Goal: Task Accomplishment & Management: Use online tool/utility

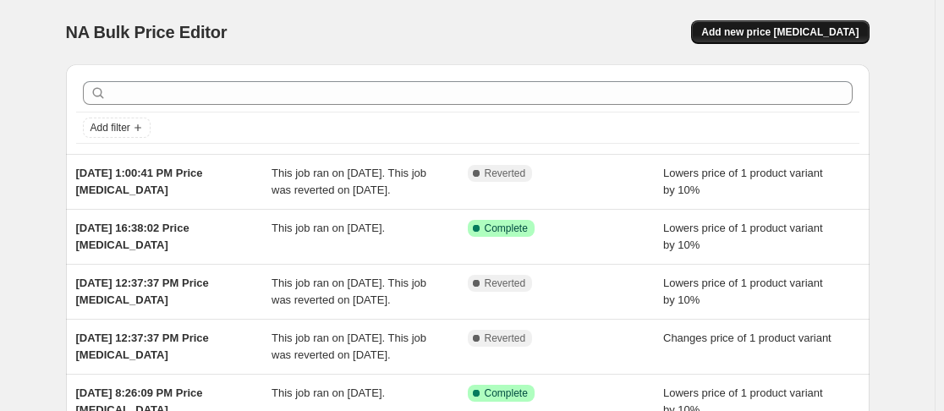
click at [778, 33] on span "Add new price change job" at bounding box center [779, 32] width 157 height 14
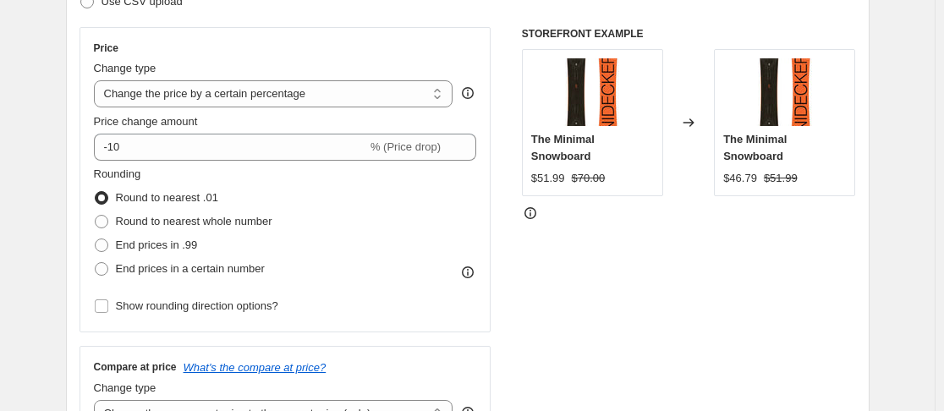
scroll to position [254, 0]
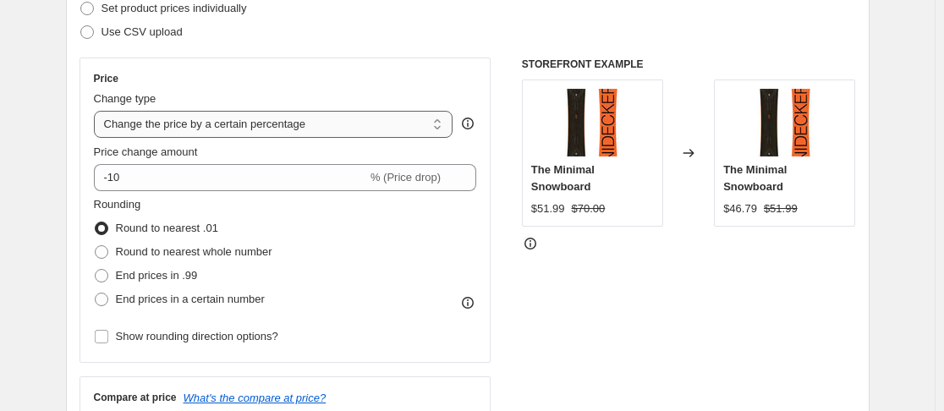
click at [262, 127] on select "Change the price to a certain amount Change the price by a certain amount Chang…" at bounding box center [273, 124] width 359 height 27
select select "by"
click at [97, 111] on select "Change the price to a certain amount Change the price by a certain amount Chang…" at bounding box center [273, 124] width 359 height 27
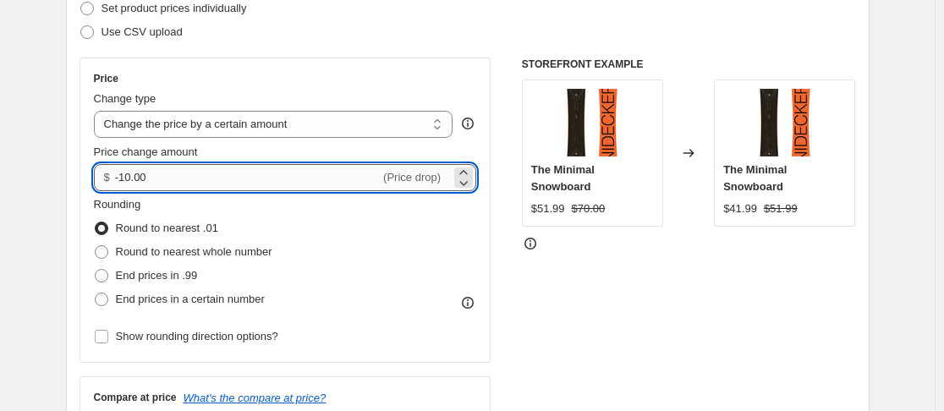
drag, startPoint x: 157, startPoint y: 176, endPoint x: 121, endPoint y: 180, distance: 36.6
click at [121, 180] on input "-10.00" at bounding box center [247, 177] width 265 height 27
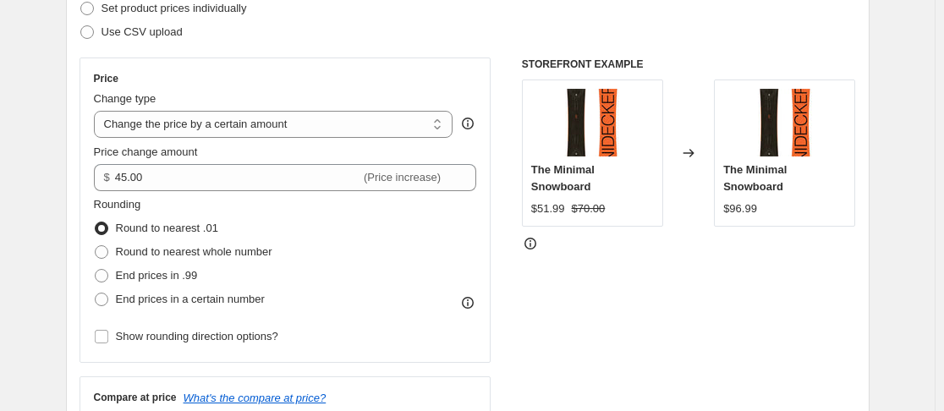
click at [218, 154] on div "Price change amount" at bounding box center [285, 152] width 383 height 17
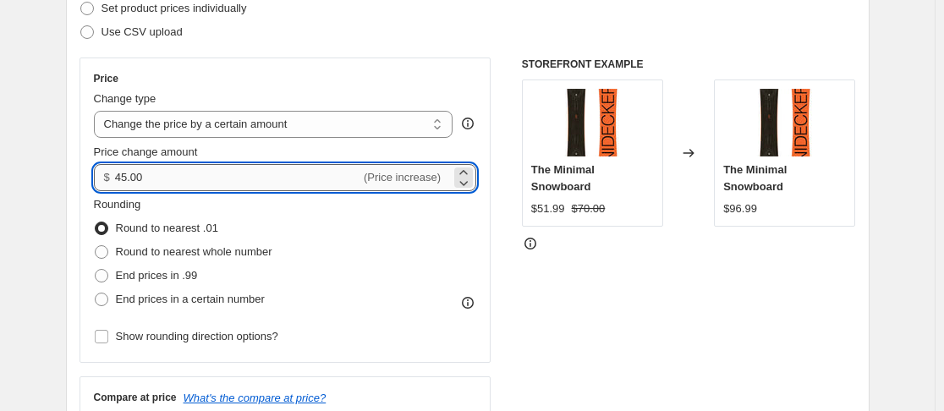
click at [162, 179] on input "45.00" at bounding box center [237, 177] width 245 height 27
type input "45.30"
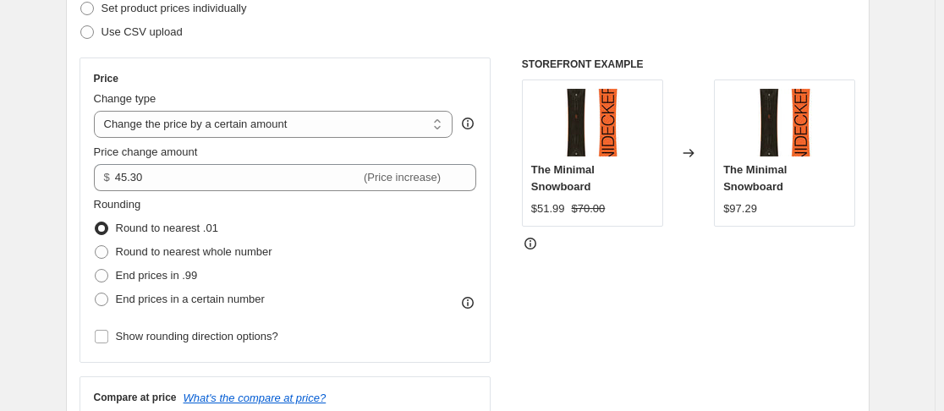
click at [249, 158] on div "Price change amount" at bounding box center [285, 152] width 383 height 17
click at [151, 342] on span "Show rounding direction options?" at bounding box center [197, 336] width 162 height 13
click at [108, 342] on input "Show rounding direction options?" at bounding box center [102, 337] width 14 height 14
checkbox input "true"
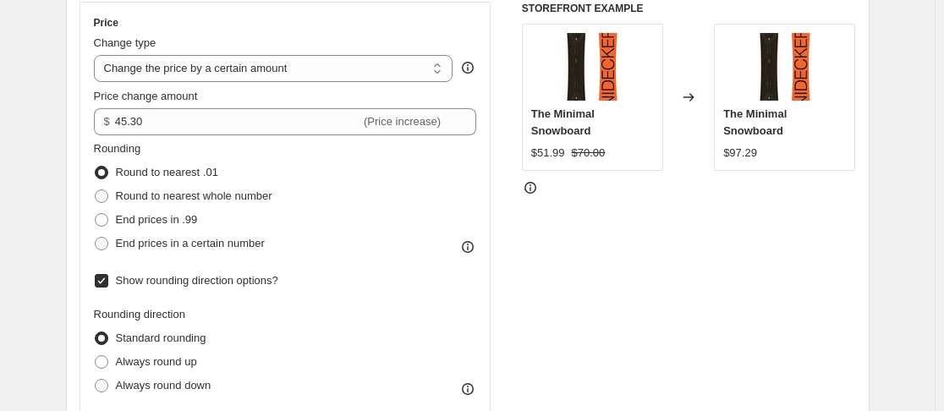
scroll to position [338, 0]
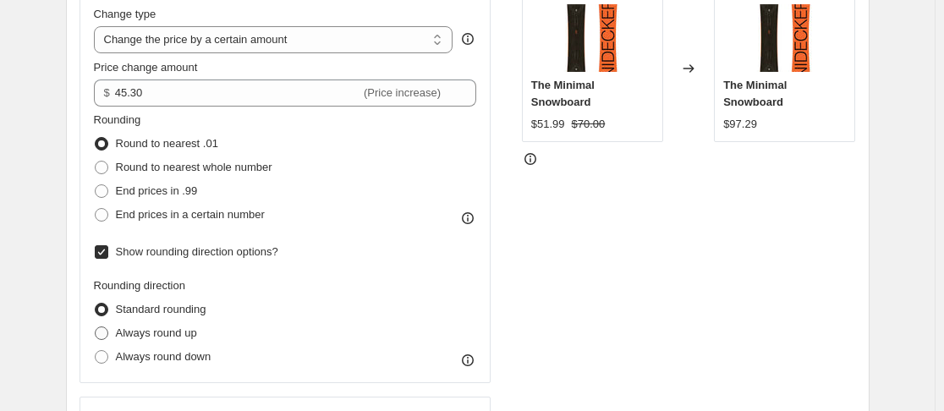
click at [145, 337] on span "Always round up" at bounding box center [156, 332] width 81 height 13
click at [96, 327] on input "Always round up" at bounding box center [95, 326] width 1 height 1
radio input "true"
click at [147, 368] on label "Always round down" at bounding box center [153, 357] width 118 height 24
click at [96, 351] on input "Always round down" at bounding box center [95, 350] width 1 height 1
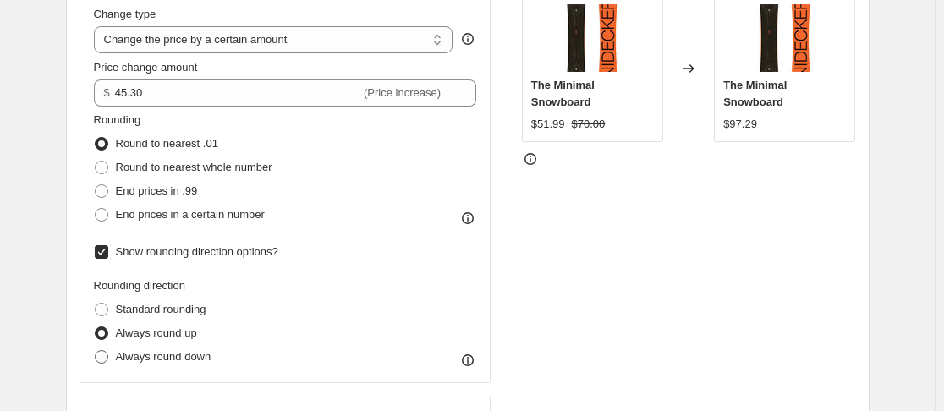
radio input "true"
click at [156, 326] on span "Always round up" at bounding box center [156, 332] width 81 height 13
click at [96, 326] on input "Always round up" at bounding box center [95, 326] width 1 height 1
radio input "true"
click at [157, 304] on span "Standard rounding" at bounding box center [161, 309] width 90 height 13
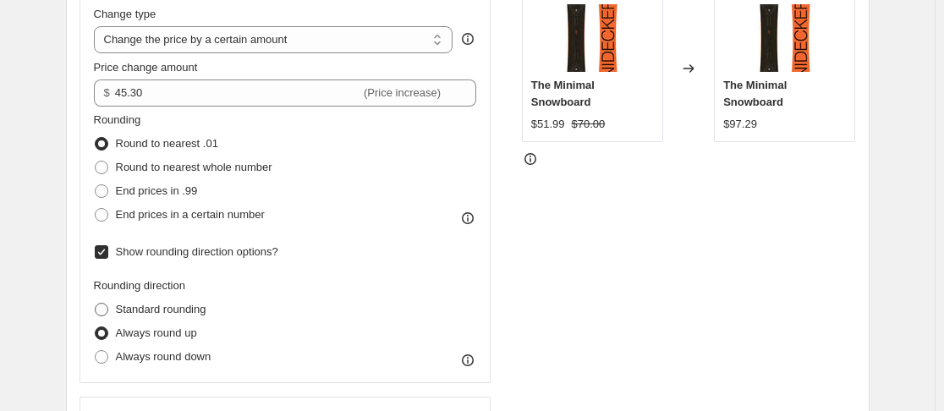
click at [96, 304] on input "Standard rounding" at bounding box center [95, 303] width 1 height 1
radio input "true"
click at [173, 187] on span "End prices in .99" at bounding box center [157, 190] width 82 height 13
click at [96, 185] on input "End prices in .99" at bounding box center [95, 184] width 1 height 1
radio input "true"
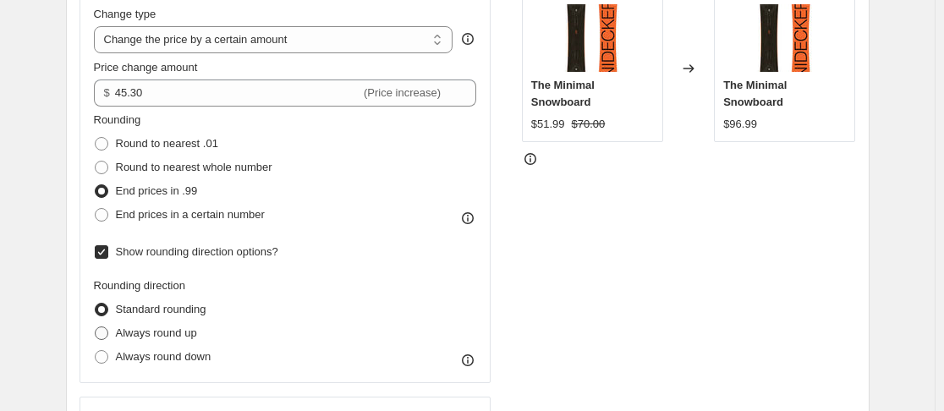
click at [159, 333] on span "Always round up" at bounding box center [156, 332] width 81 height 13
click at [96, 327] on input "Always round up" at bounding box center [95, 326] width 1 height 1
radio input "true"
click at [159, 359] on span "Always round down" at bounding box center [164, 356] width 96 height 13
click at [96, 351] on input "Always round down" at bounding box center [95, 350] width 1 height 1
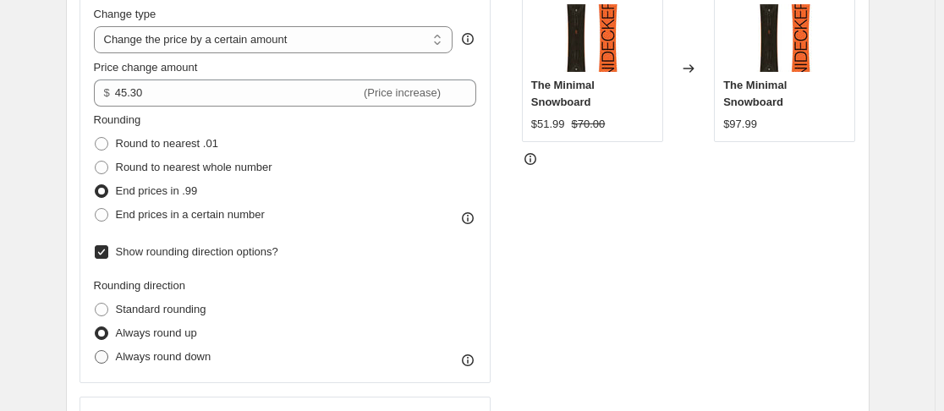
radio input "true"
click at [165, 331] on span "Always round up" at bounding box center [156, 332] width 81 height 13
click at [96, 327] on input "Always round up" at bounding box center [95, 326] width 1 height 1
radio input "true"
click at [165, 304] on span "Standard rounding" at bounding box center [161, 309] width 90 height 13
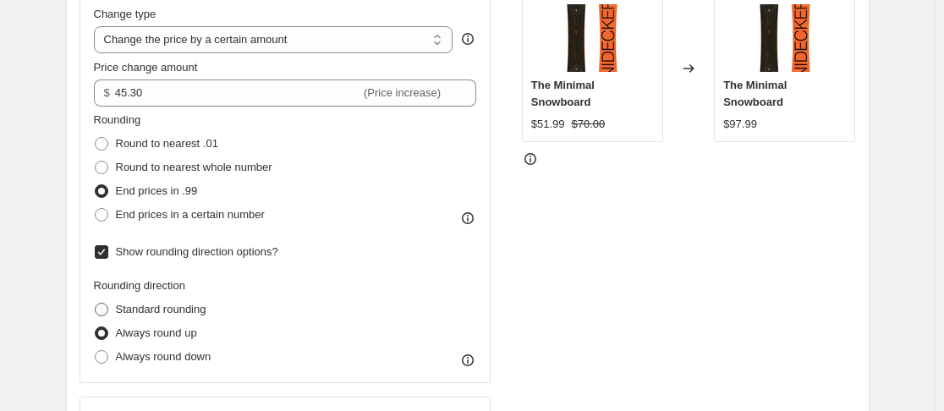
click at [96, 304] on input "Standard rounding" at bounding box center [95, 303] width 1 height 1
radio input "true"
click at [159, 143] on span "Round to nearest .01" at bounding box center [167, 143] width 102 height 13
click at [96, 138] on input "Round to nearest .01" at bounding box center [95, 137] width 1 height 1
radio input "true"
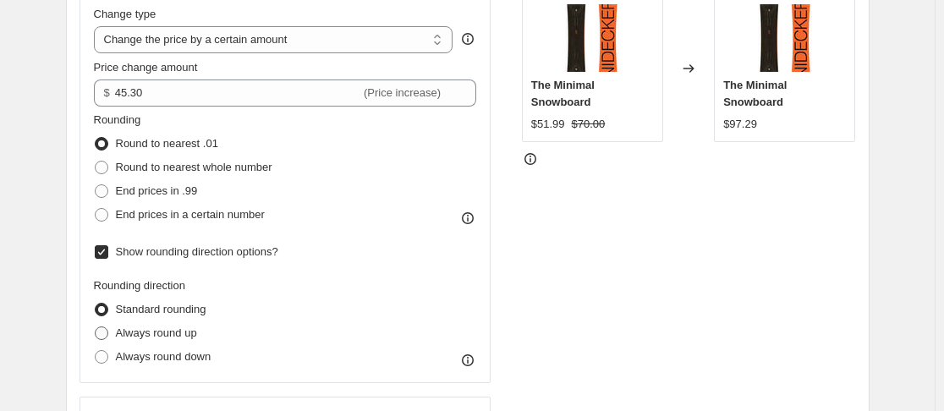
click at [165, 325] on span "Always round up" at bounding box center [156, 333] width 81 height 17
click at [96, 326] on input "Always round up" at bounding box center [95, 326] width 1 height 1
radio input "true"
click at [167, 361] on span "Always round down" at bounding box center [164, 356] width 96 height 13
click at [96, 351] on input "Always round down" at bounding box center [95, 350] width 1 height 1
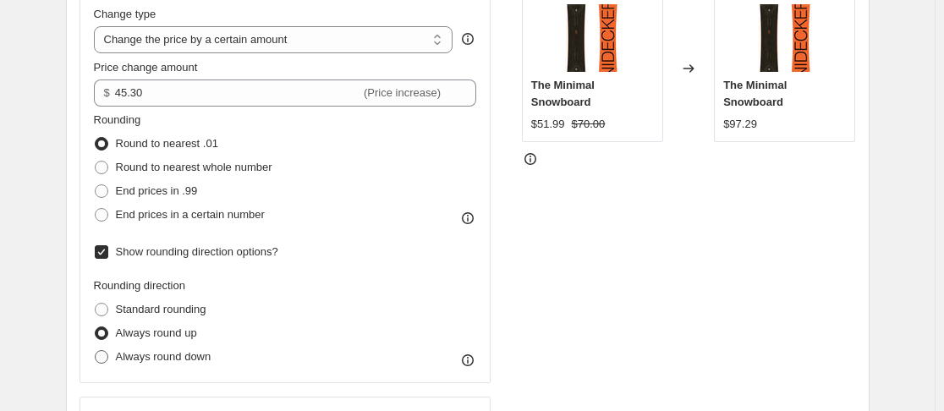
radio input "true"
click at [171, 339] on span "Always round up" at bounding box center [156, 332] width 81 height 13
click at [96, 327] on input "Always round up" at bounding box center [95, 326] width 1 height 1
radio input "true"
click at [174, 307] on span "Standard rounding" at bounding box center [161, 309] width 90 height 13
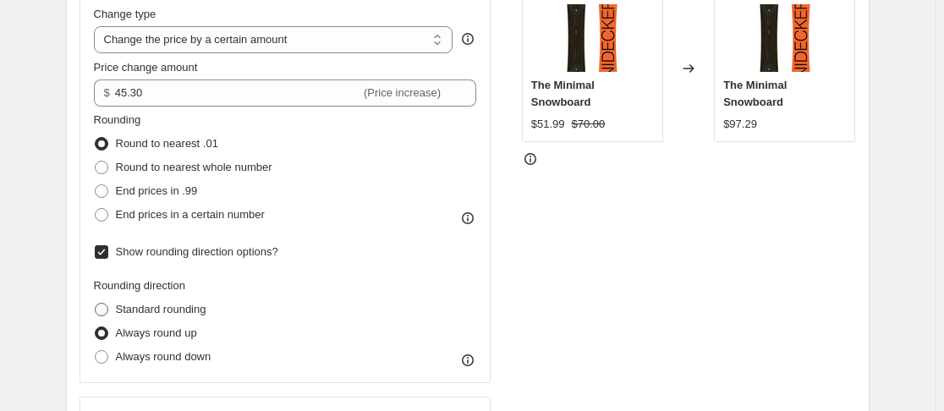
click at [96, 304] on input "Standard rounding" at bounding box center [95, 303] width 1 height 1
radio input "true"
click at [167, 196] on span "End prices in .99" at bounding box center [157, 190] width 82 height 13
click at [96, 185] on input "End prices in .99" at bounding box center [95, 184] width 1 height 1
radio input "true"
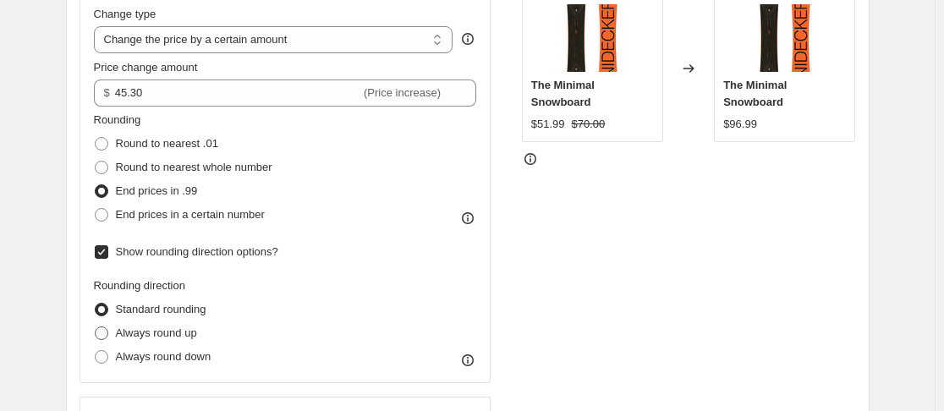
click at [173, 332] on span "Always round up" at bounding box center [156, 332] width 81 height 13
click at [96, 327] on input "Always round up" at bounding box center [95, 326] width 1 height 1
radio input "true"
click at [165, 139] on span "Round to nearest .01" at bounding box center [167, 143] width 102 height 13
click at [96, 138] on input "Round to nearest .01" at bounding box center [95, 137] width 1 height 1
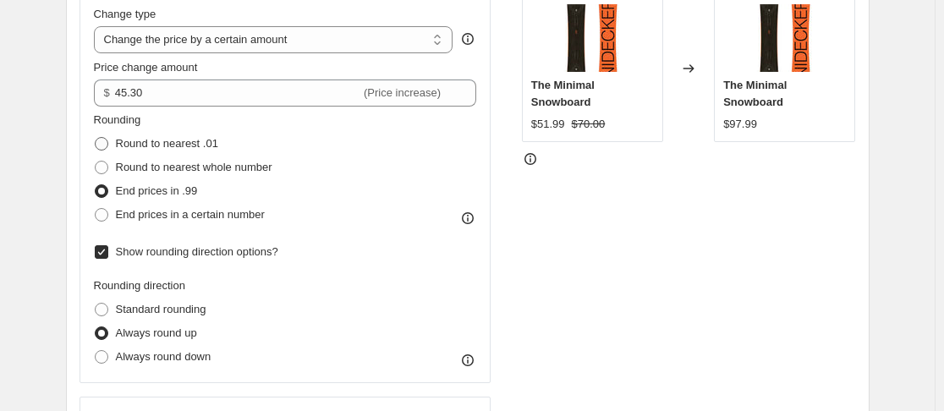
radio input "true"
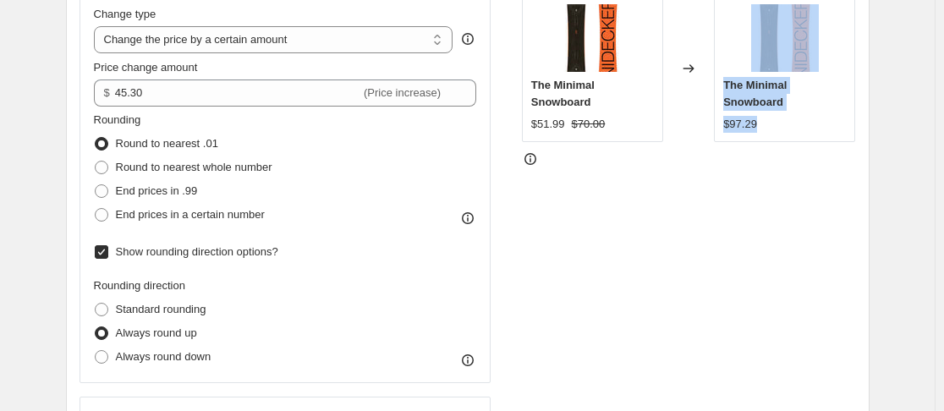
drag, startPoint x: 767, startPoint y: 129, endPoint x: 715, endPoint y: 132, distance: 52.5
click at [716, 131] on div "The Minimal Snowboard $51.99 $70.00 Changed to The Minimal Snowboard $97.29" at bounding box center [689, 68] width 334 height 147
click at [762, 136] on div "The Minimal Snowboard $97.29" at bounding box center [784, 68] width 141 height 147
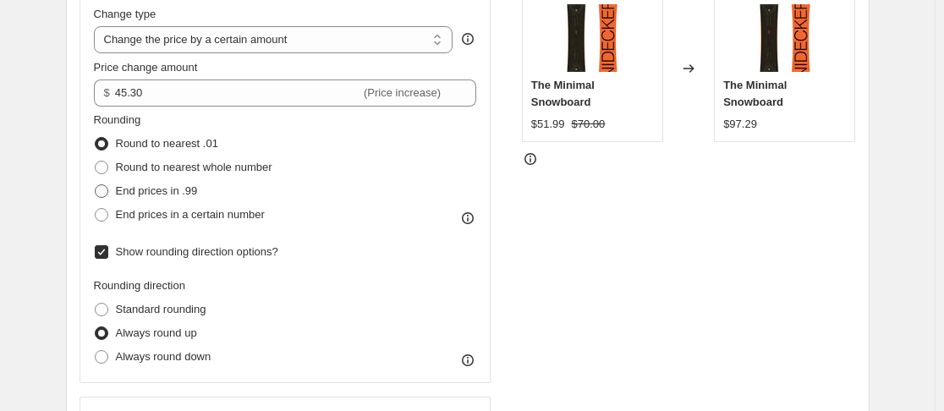
click at [170, 190] on span "End prices in .99" at bounding box center [157, 190] width 82 height 13
click at [96, 185] on input "End prices in .99" at bounding box center [95, 184] width 1 height 1
radio input "true"
click at [167, 309] on span "Standard rounding" at bounding box center [161, 309] width 90 height 13
click at [96, 304] on input "Standard rounding" at bounding box center [95, 303] width 1 height 1
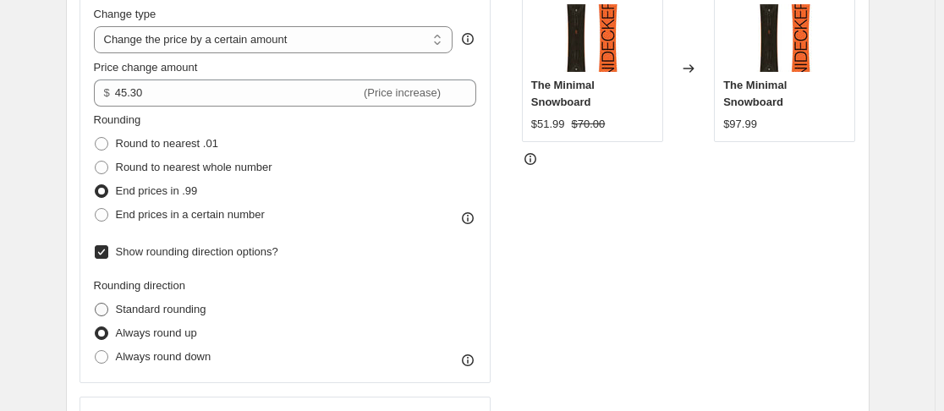
radio input "true"
drag, startPoint x: 768, startPoint y: 124, endPoint x: 720, endPoint y: 134, distance: 49.3
click at [720, 134] on div "The Minimal Snowboard $96.99" at bounding box center [784, 68] width 141 height 147
click at [132, 337] on span "Always round up" at bounding box center [156, 332] width 81 height 13
click at [96, 327] on input "Always round up" at bounding box center [95, 326] width 1 height 1
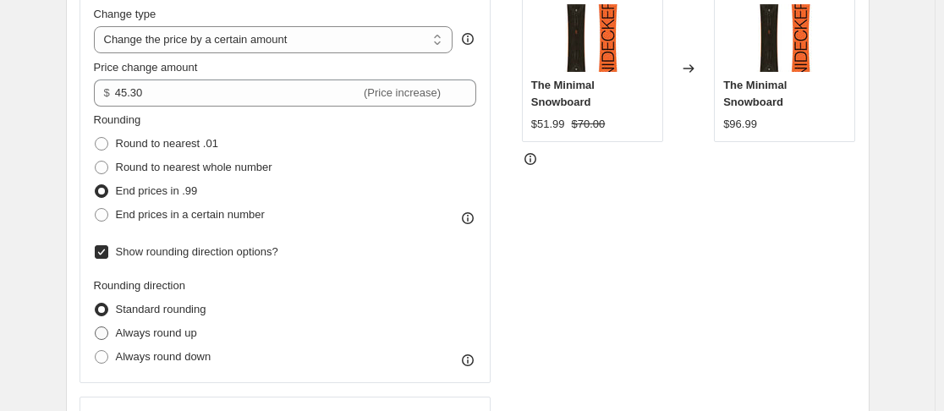
radio input "true"
click at [161, 357] on span "Always round down" at bounding box center [164, 356] width 96 height 13
click at [96, 351] on input "Always round down" at bounding box center [95, 350] width 1 height 1
radio input "true"
click at [204, 166] on span "Round to nearest whole number" at bounding box center [194, 167] width 156 height 13
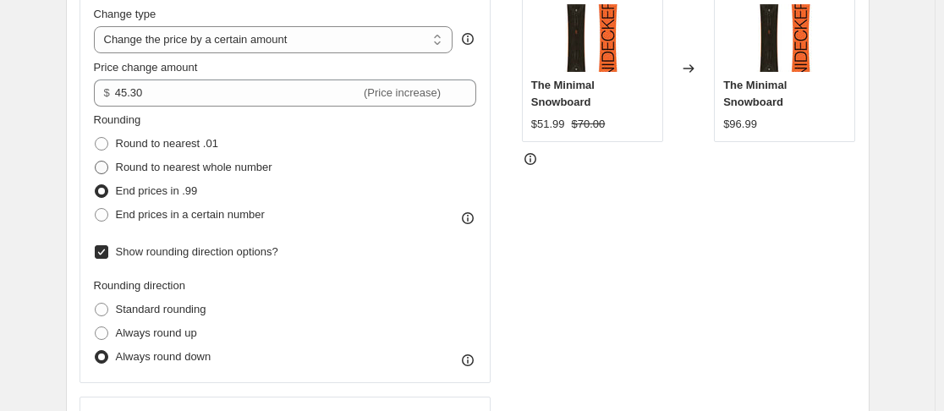
click at [96, 162] on input "Round to nearest whole number" at bounding box center [95, 161] width 1 height 1
radio input "true"
click at [160, 315] on span "Standard rounding" at bounding box center [161, 309] width 90 height 13
click at [96, 304] on input "Standard rounding" at bounding box center [95, 303] width 1 height 1
radio input "true"
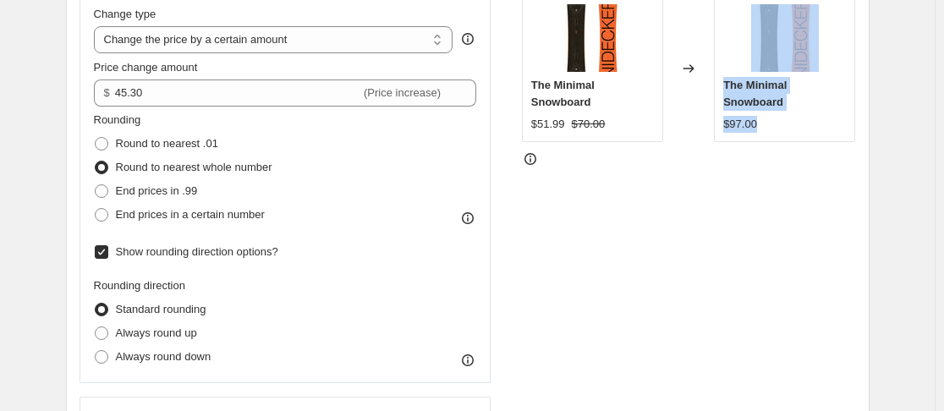
drag, startPoint x: 761, startPoint y: 124, endPoint x: 715, endPoint y: 130, distance: 46.0
click at [715, 130] on div "The Minimal Snowboard $51.99 $70.00 Changed to The Minimal Snowboard $97.00" at bounding box center [689, 68] width 334 height 147
click at [755, 129] on div "$97.00" at bounding box center [740, 124] width 34 height 17
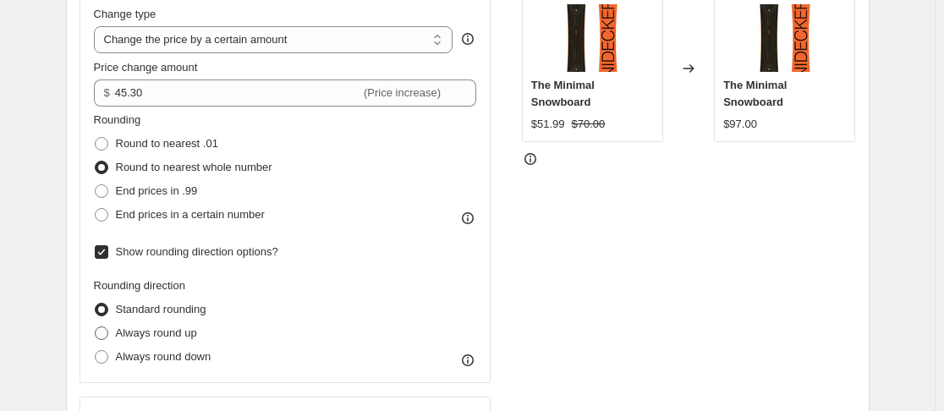
click at [127, 337] on span "Always round up" at bounding box center [156, 332] width 81 height 13
click at [96, 327] on input "Always round up" at bounding box center [95, 326] width 1 height 1
radio input "true"
click at [144, 354] on span "Always round down" at bounding box center [164, 356] width 96 height 13
click at [96, 351] on input "Always round down" at bounding box center [95, 350] width 1 height 1
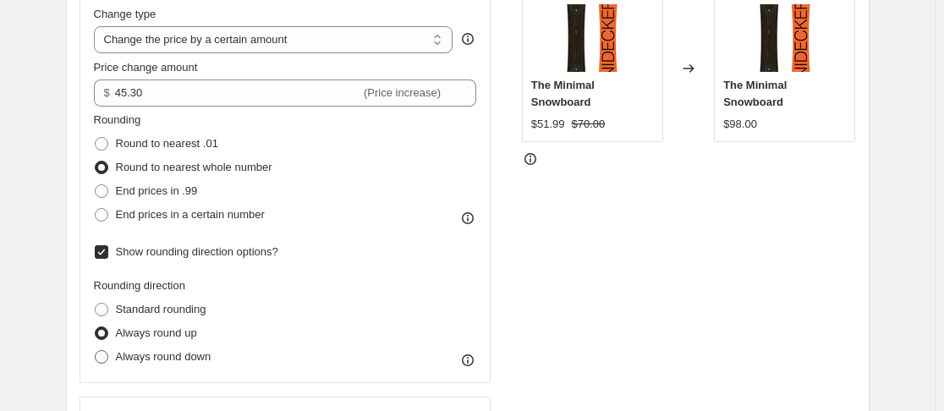
radio input "true"
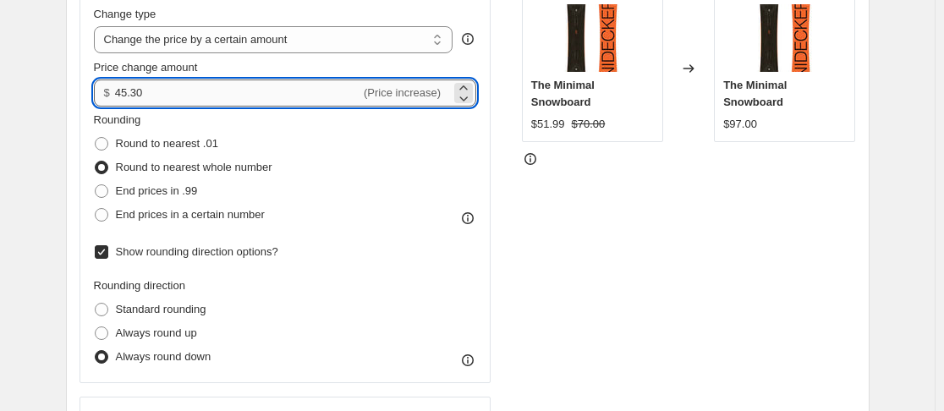
drag, startPoint x: 137, startPoint y: 93, endPoint x: 132, endPoint y: 101, distance: 9.1
click at [132, 101] on input "45.30" at bounding box center [237, 92] width 245 height 27
type input "45.80"
click at [184, 313] on span "Standard rounding" at bounding box center [161, 309] width 90 height 13
click at [96, 304] on input "Standard rounding" at bounding box center [95, 303] width 1 height 1
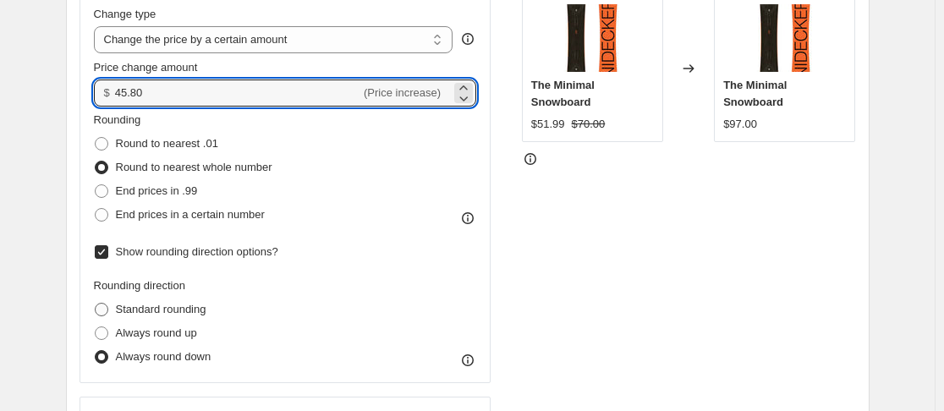
radio input "true"
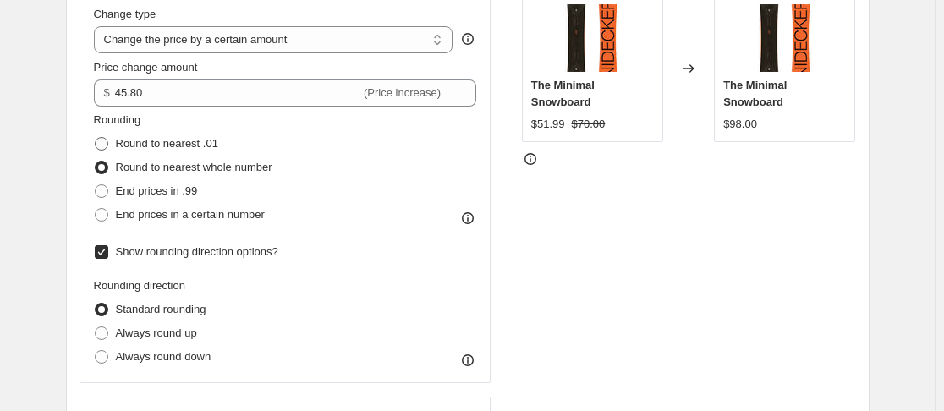
click at [161, 145] on span "Round to nearest .01" at bounding box center [167, 143] width 102 height 13
click at [96, 138] on input "Round to nearest .01" at bounding box center [95, 137] width 1 height 1
radio input "true"
click at [182, 209] on span "End prices in a certain number" at bounding box center [190, 214] width 149 height 13
click at [96, 209] on input "End prices in a certain number" at bounding box center [95, 208] width 1 height 1
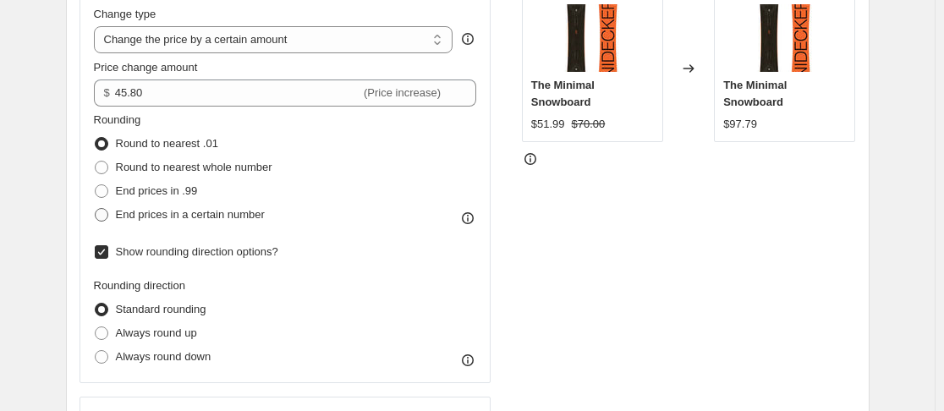
radio input "true"
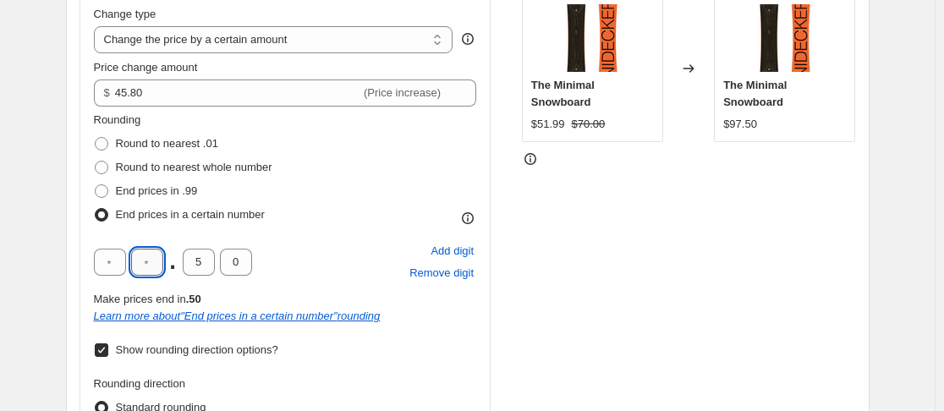
click at [156, 266] on input "text" at bounding box center [147, 262] width 32 height 27
type input "9"
type input "0"
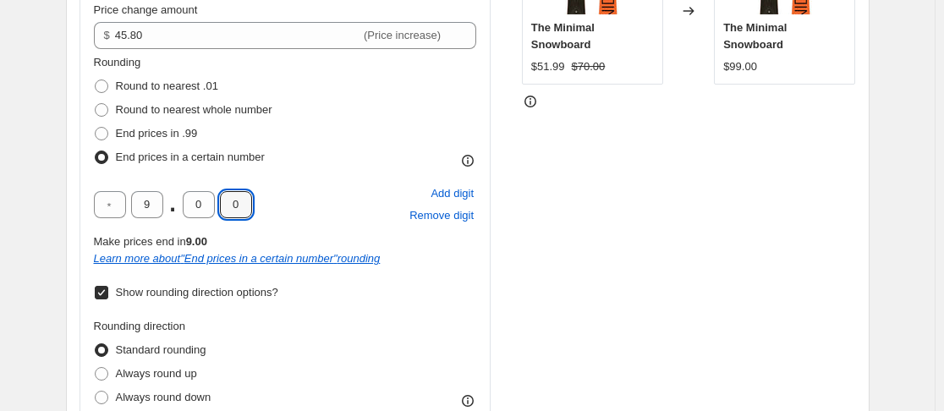
scroll to position [423, 0]
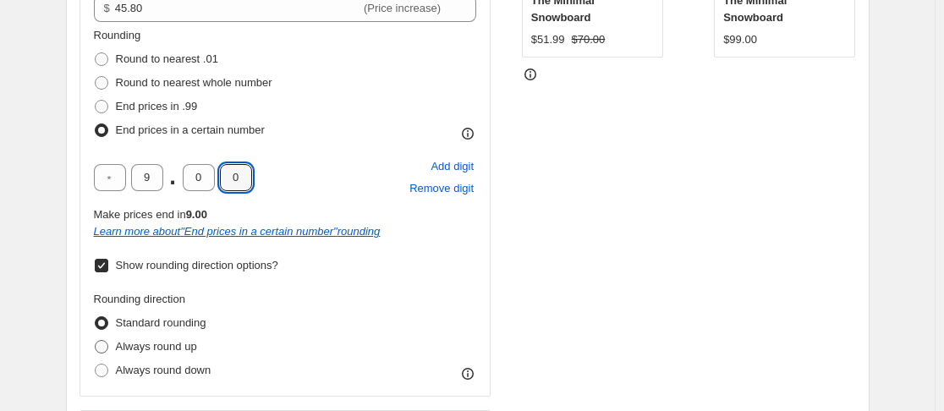
click at [153, 348] on span "Always round up" at bounding box center [156, 346] width 81 height 13
click at [96, 341] on input "Always round up" at bounding box center [95, 340] width 1 height 1
radio input "true"
click at [149, 376] on span "Always round down" at bounding box center [164, 370] width 96 height 13
click at [96, 364] on input "Always round down" at bounding box center [95, 364] width 1 height 1
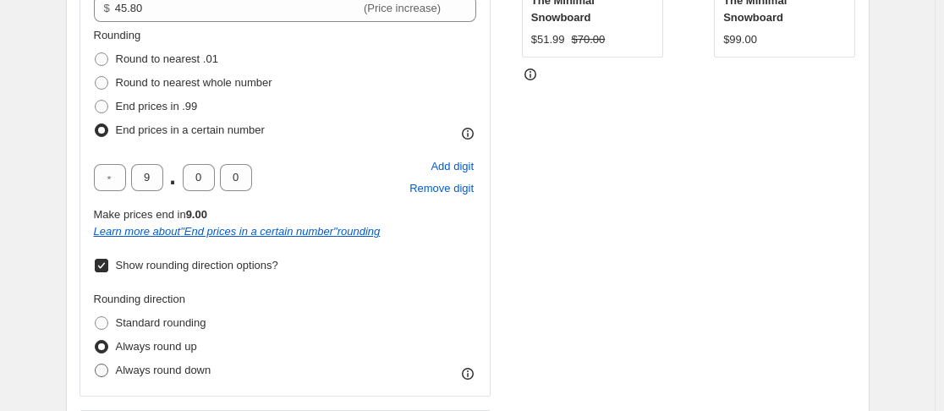
radio input "true"
click at [472, 370] on icon at bounding box center [467, 373] width 17 height 17
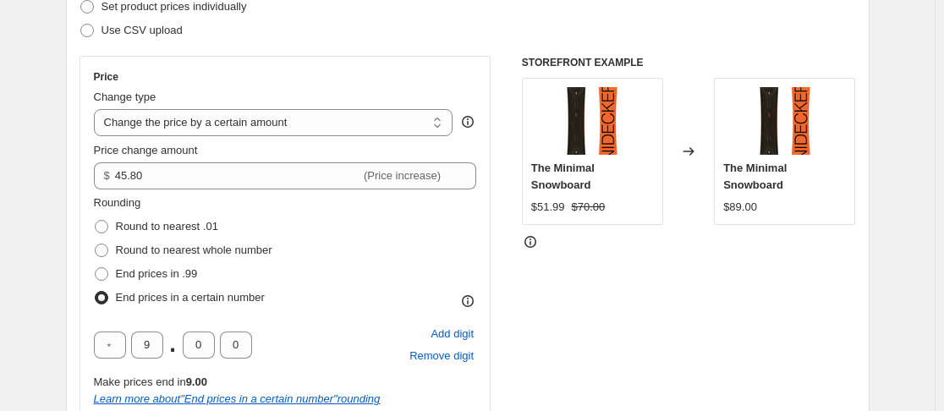
scroll to position [169, 0]
